Goal: Navigation & Orientation: Find specific page/section

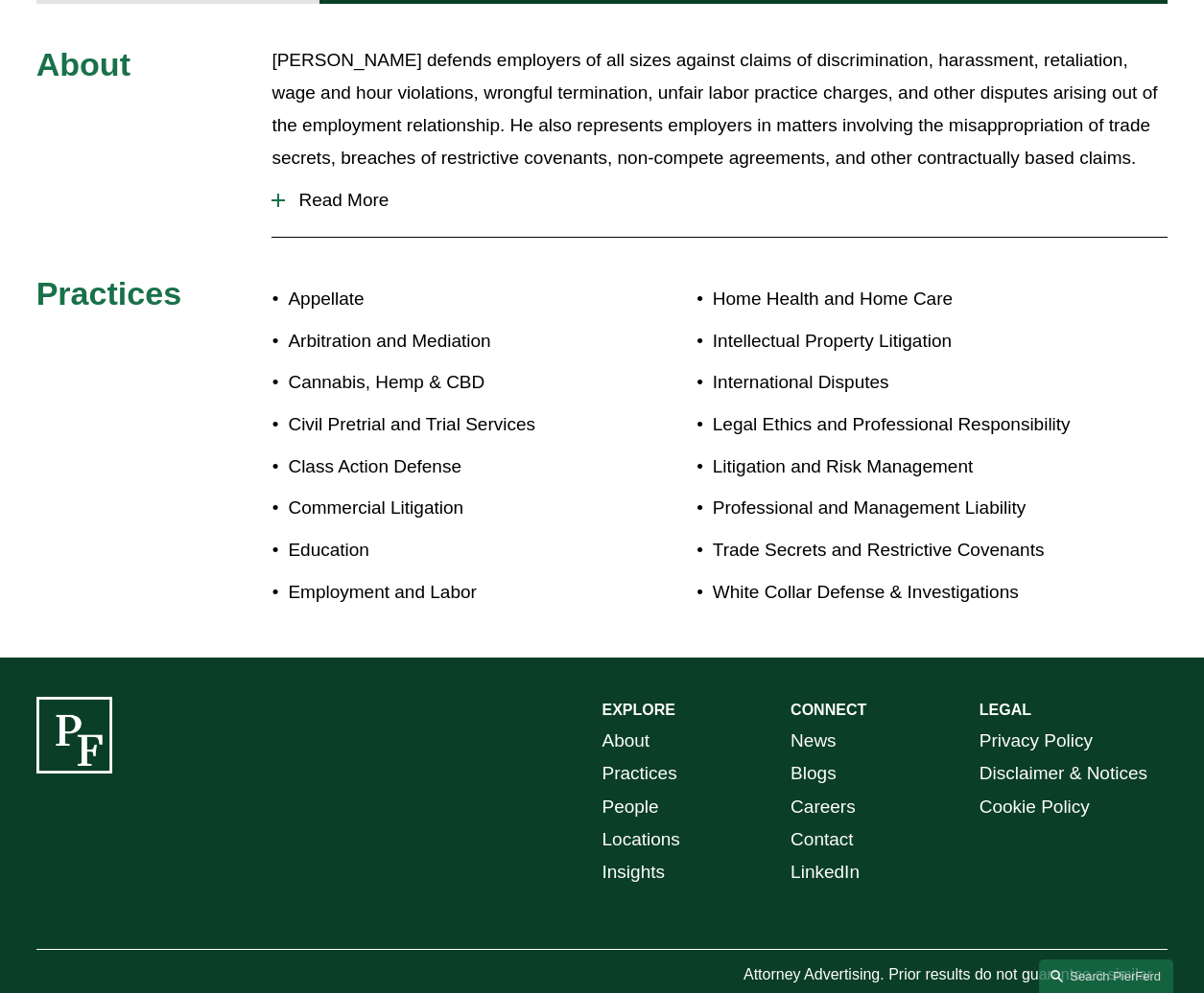
scroll to position [108, 0]
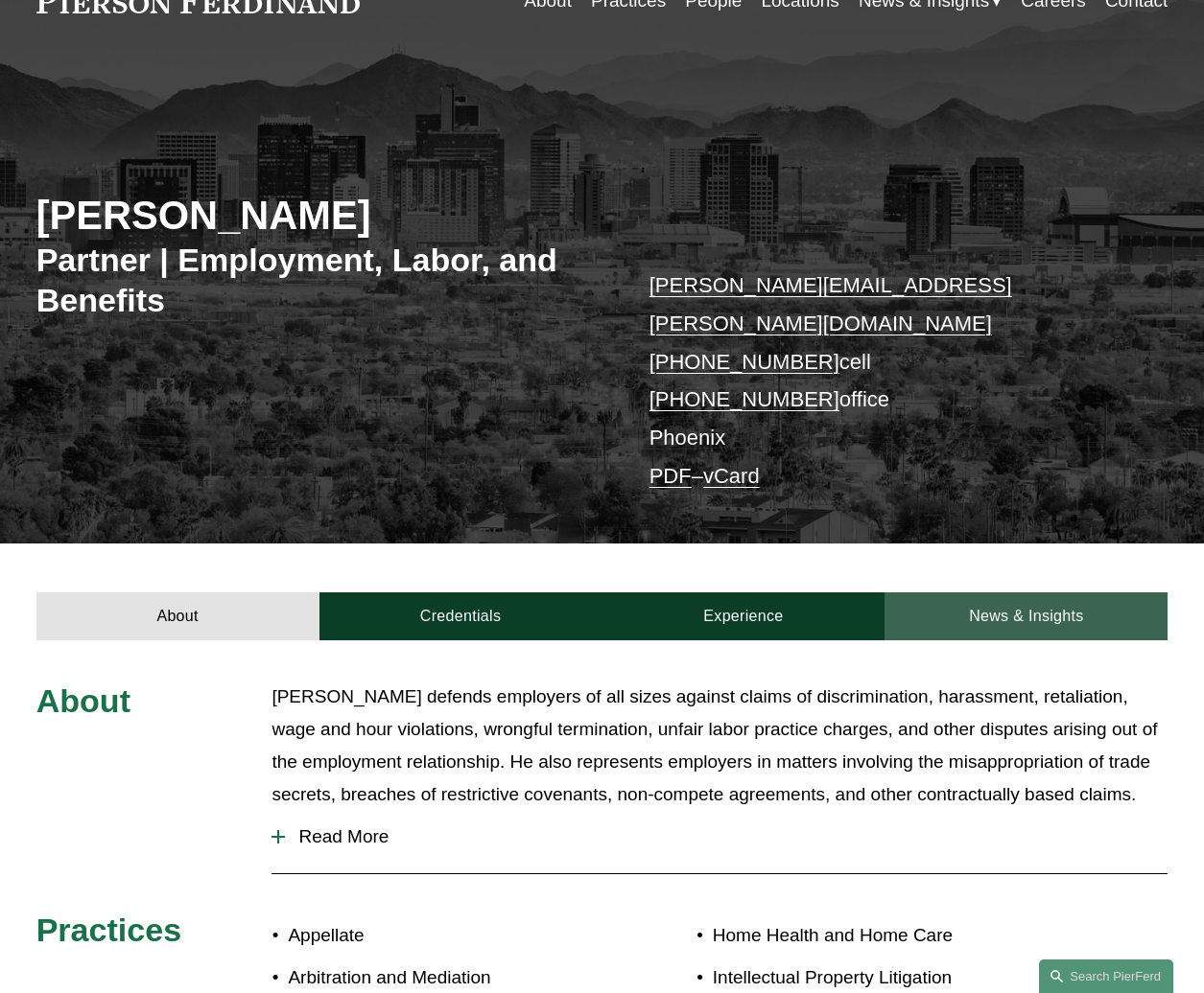
click at [984, 593] on link "News & Insights" at bounding box center [1026, 617] width 283 height 49
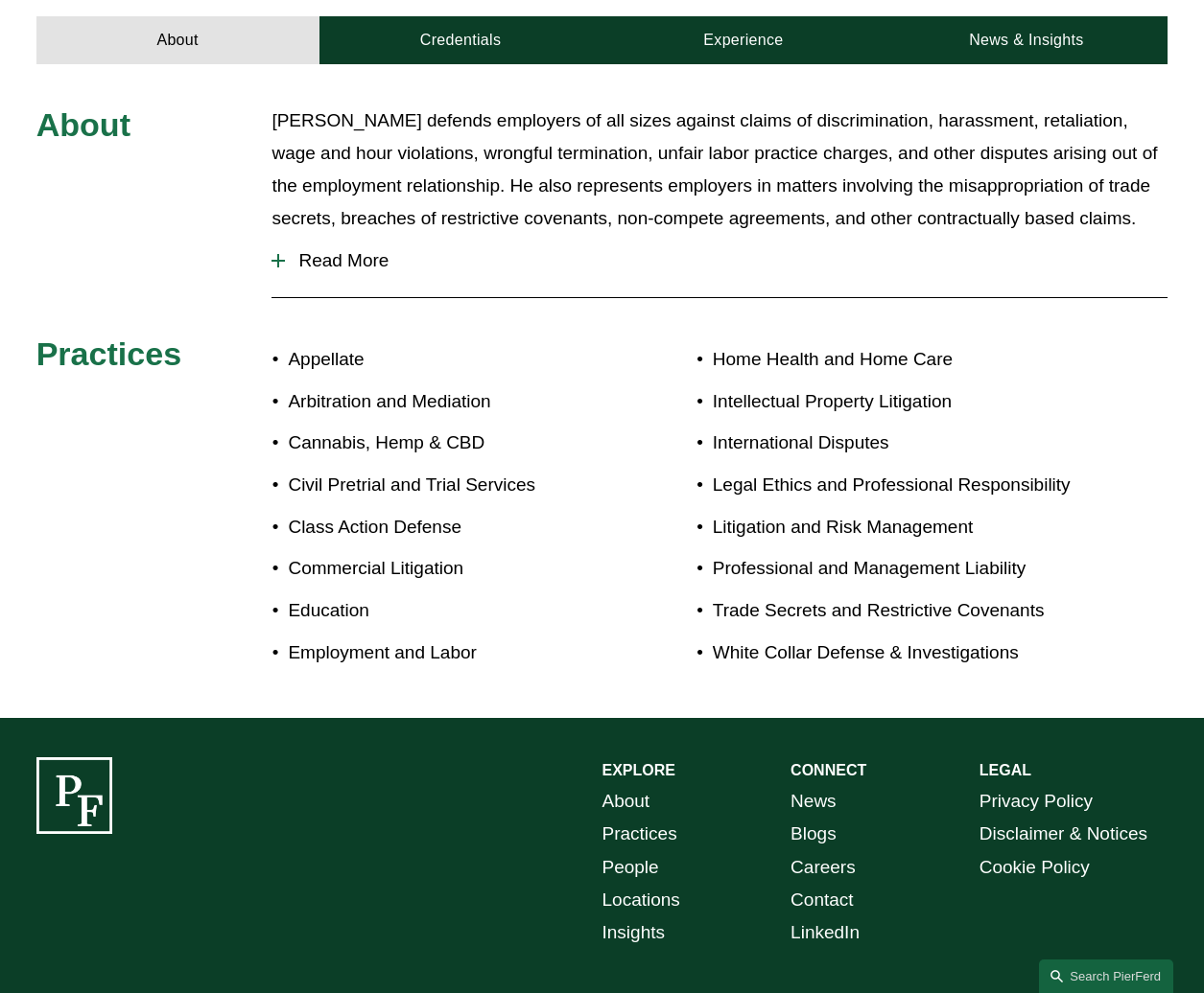
scroll to position [778, 0]
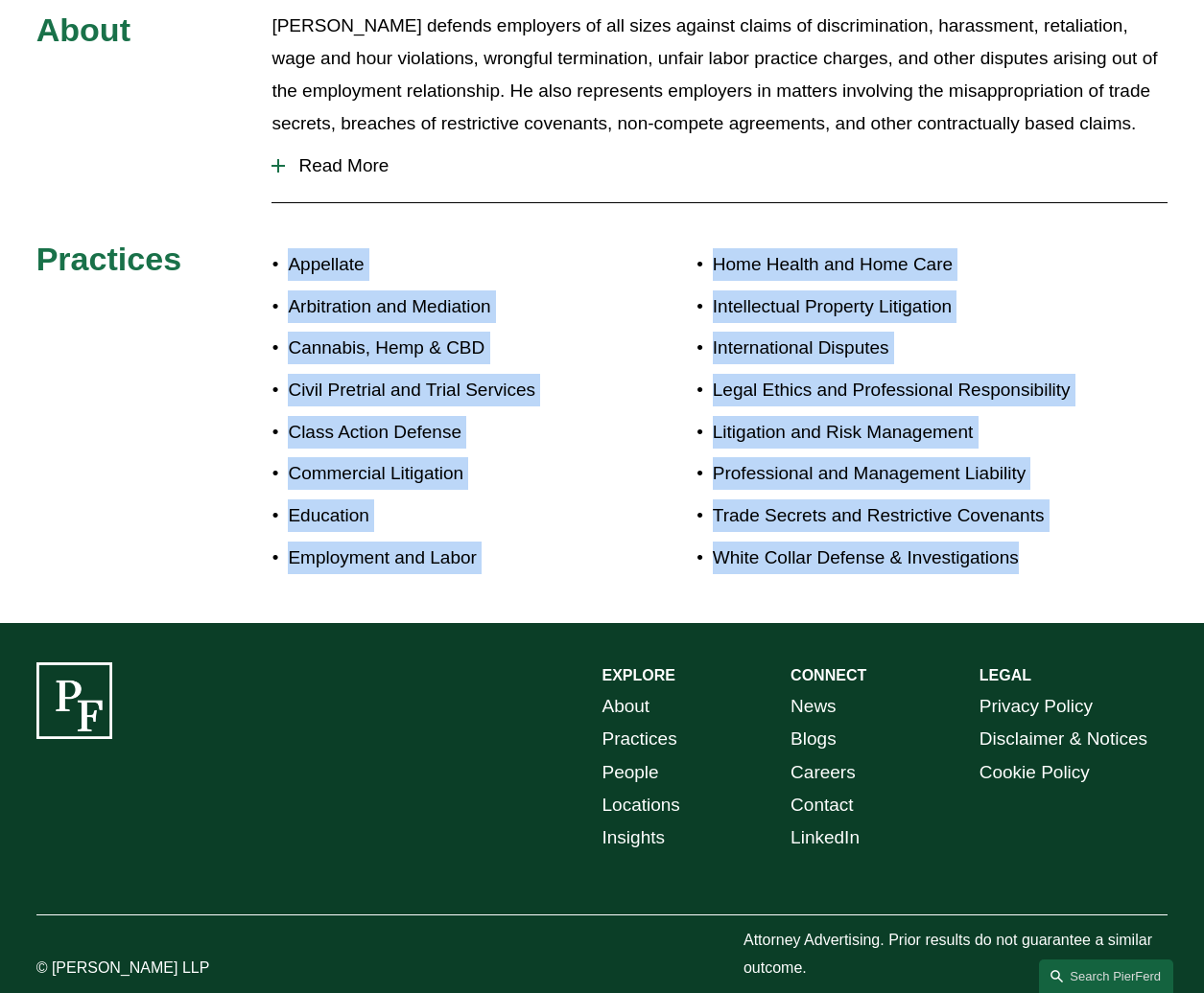
drag, startPoint x: 1065, startPoint y: 525, endPoint x: 218, endPoint y: 287, distance: 879.8
click at [218, 287] on div "About Alejandro defends employers of all sizes against claims of discrimination…" at bounding box center [602, 296] width 1204 height 574
drag, startPoint x: 218, startPoint y: 287, endPoint x: 192, endPoint y: 389, distance: 105.3
click at [192, 389] on div "About Alejandro defends employers of all sizes against claims of discrimination…" at bounding box center [602, 296] width 1204 height 574
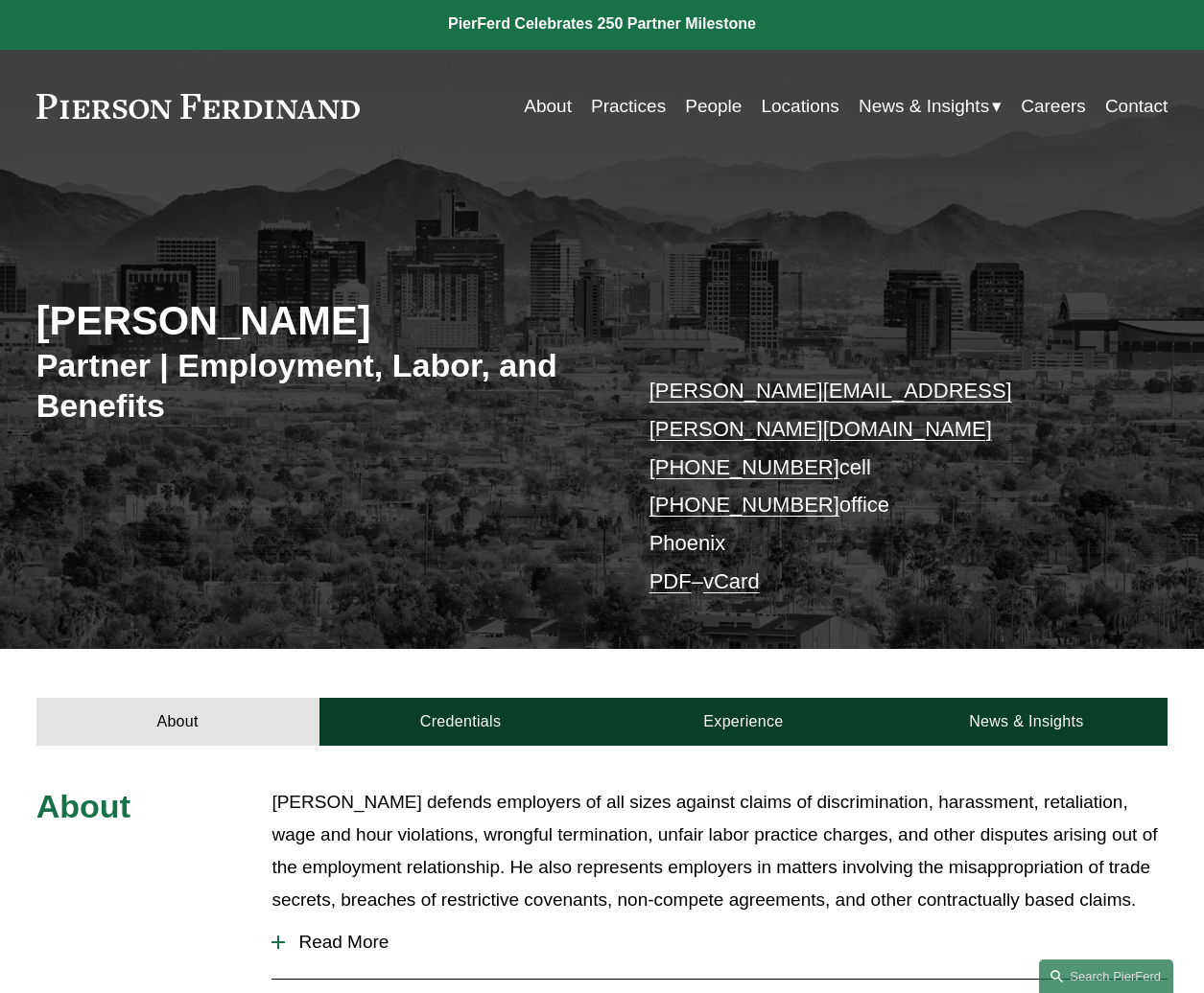
scroll to position [0, 0]
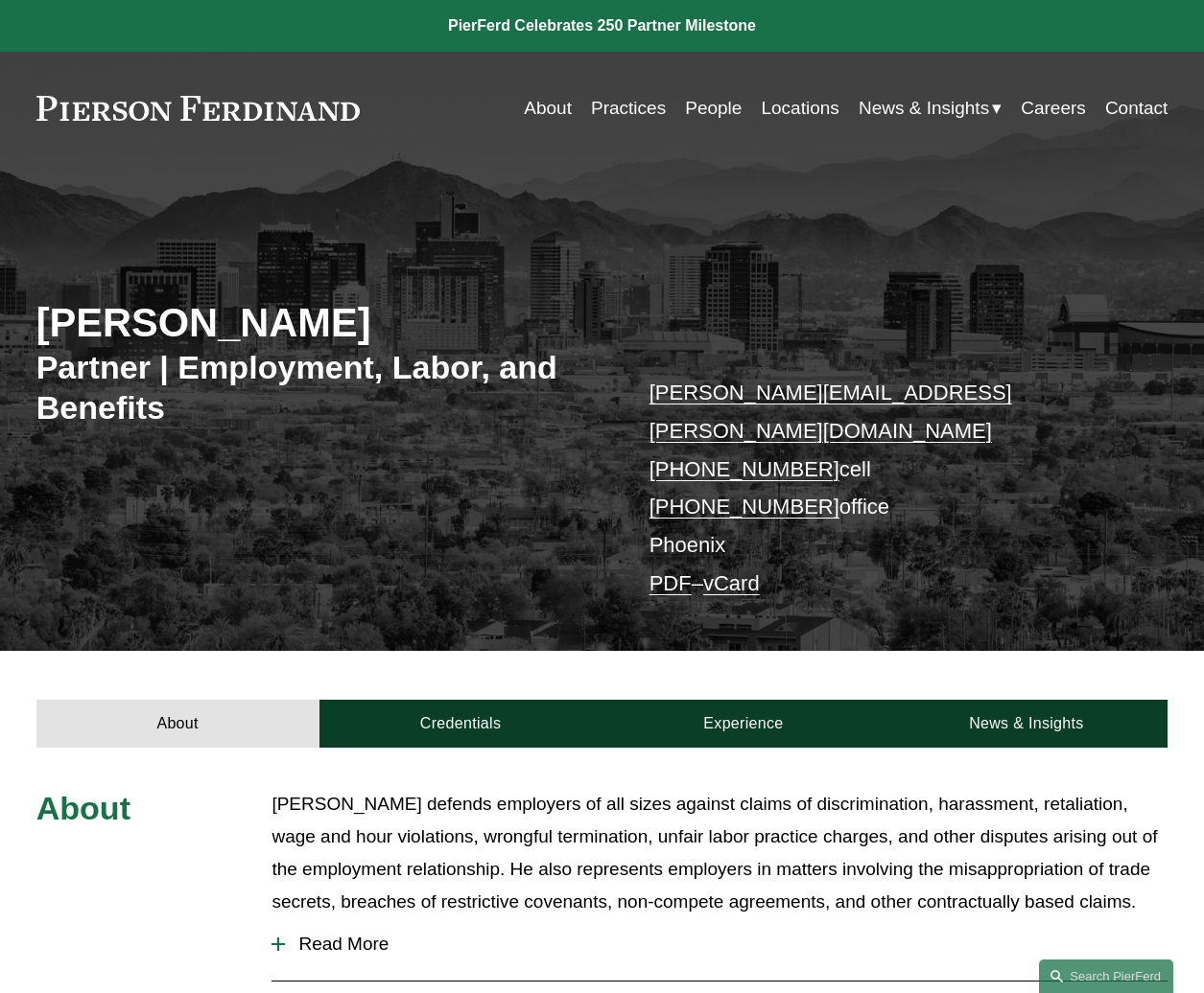
click at [611, 33] on link at bounding box center [602, 26] width 1204 height 52
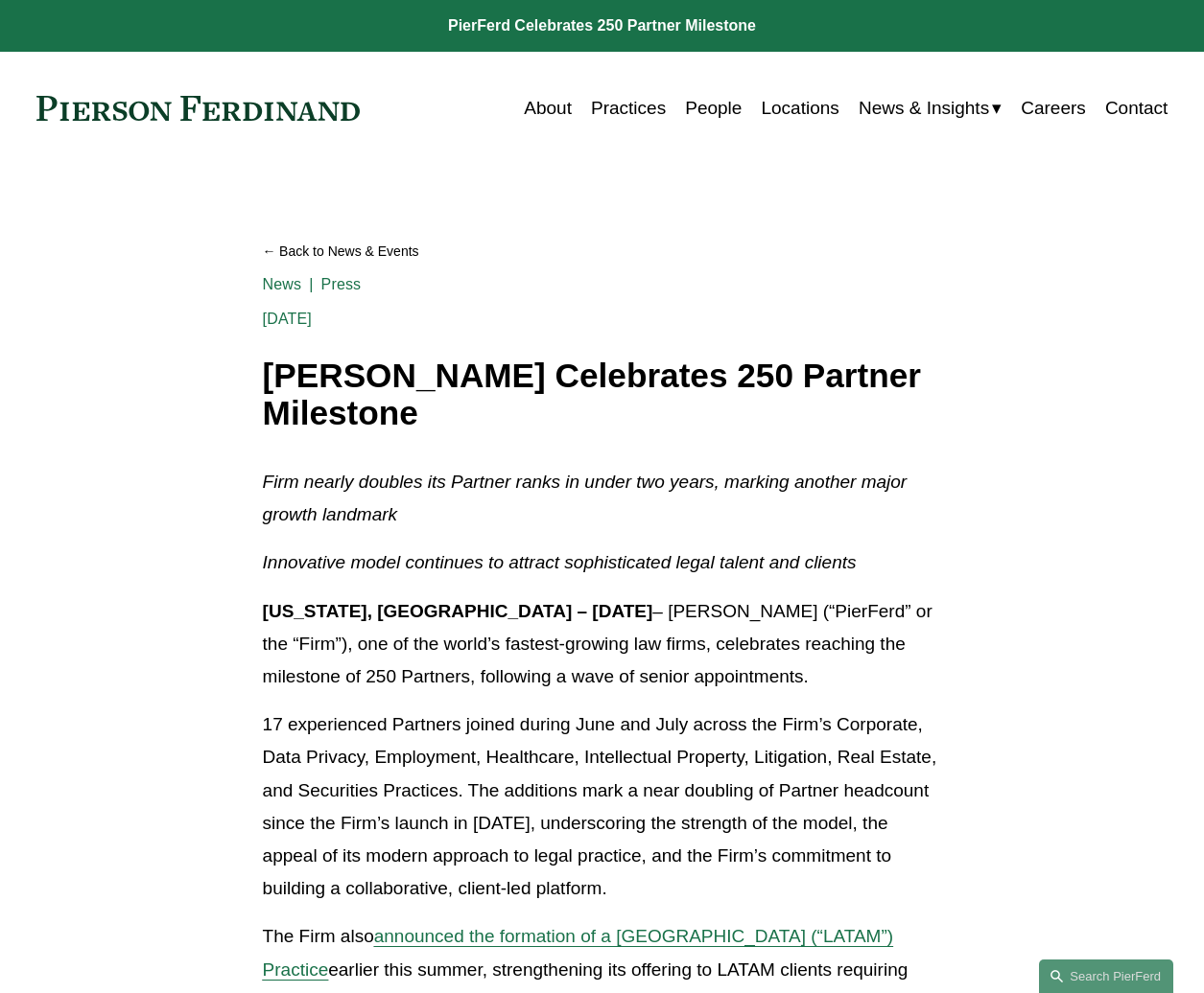
click at [805, 113] on link "Locations" at bounding box center [799, 109] width 78 height 37
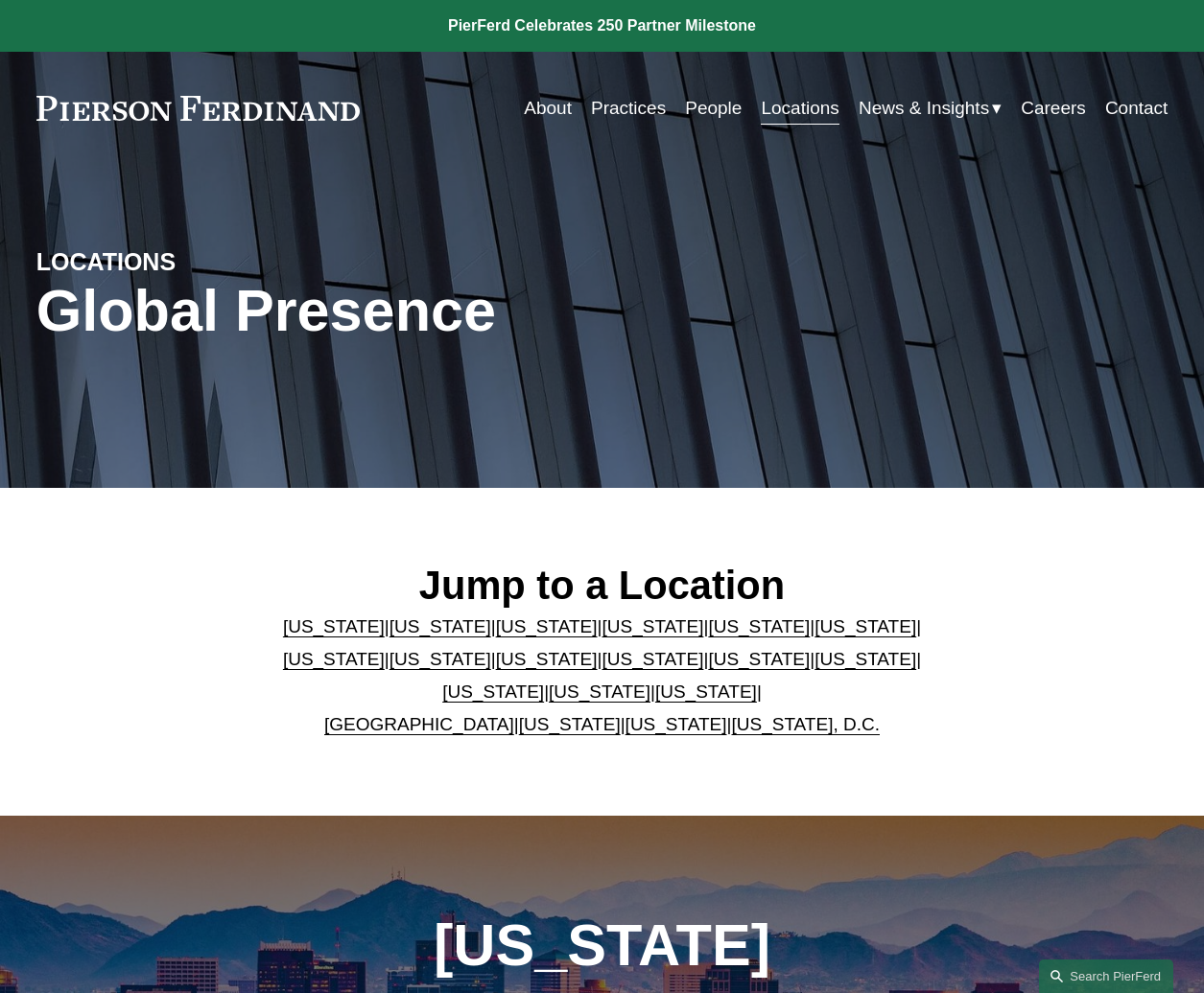
click at [711, 115] on link "People" at bounding box center [712, 109] width 57 height 37
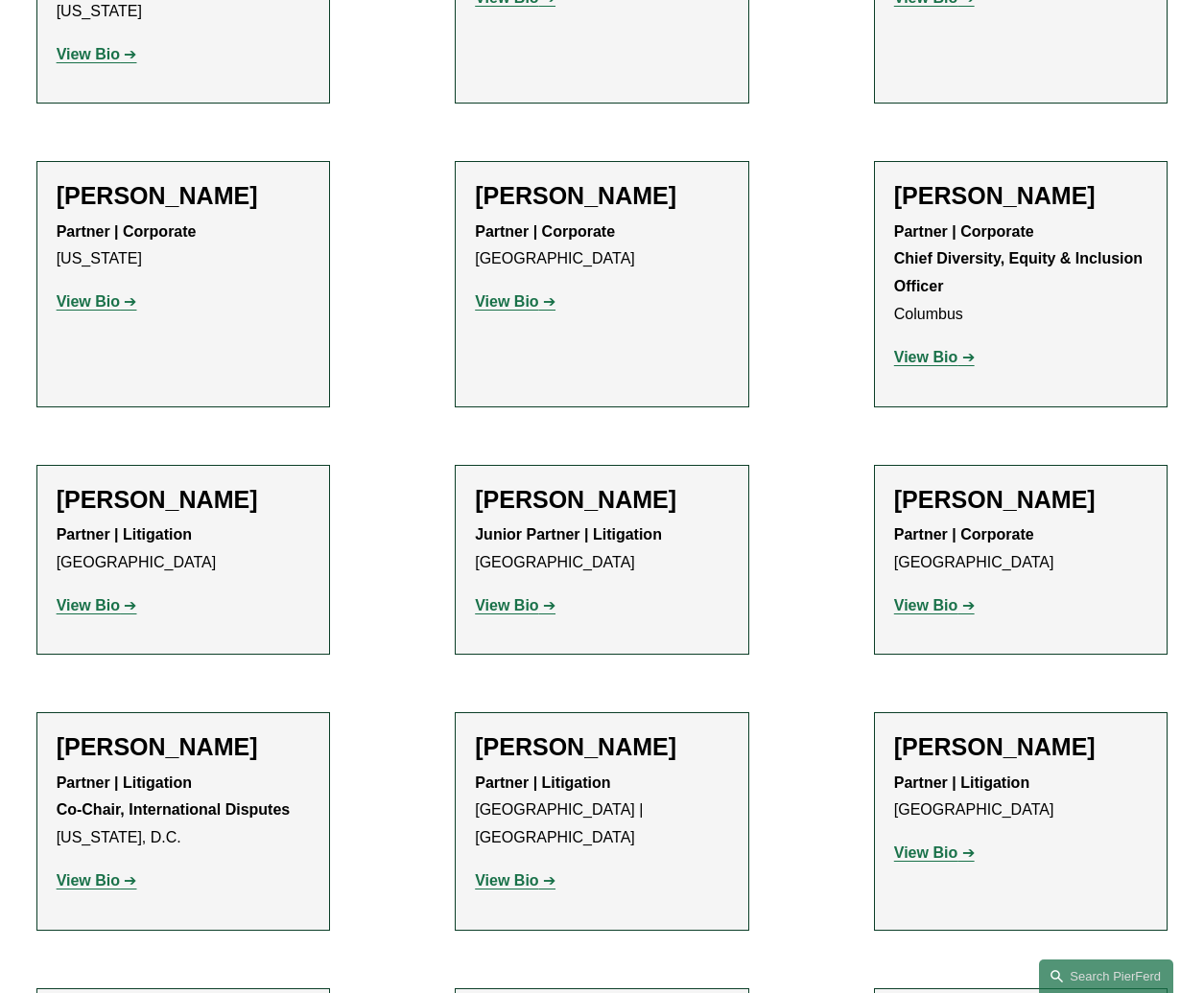
scroll to position [3835, 0]
